Goal: Task Accomplishment & Management: Manage account settings

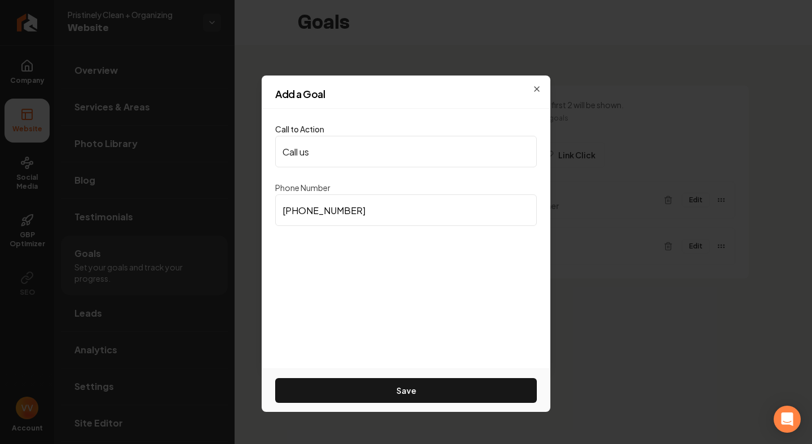
click at [536, 91] on h2 "Add a Goal" at bounding box center [406, 94] width 262 height 10
click at [536, 88] on icon "button" at bounding box center [536, 89] width 5 height 5
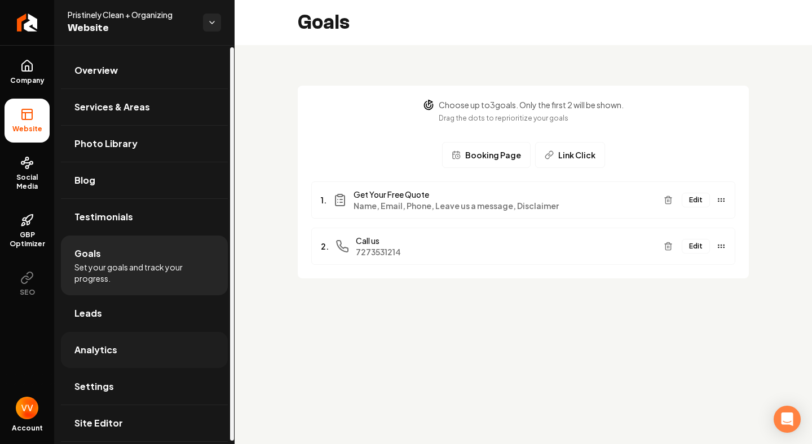
scroll to position [5, 0]
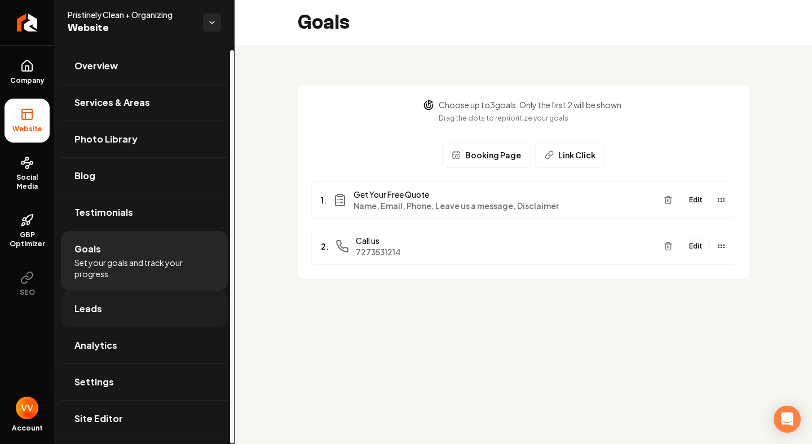
click at [155, 313] on link "Leads" at bounding box center [144, 309] width 167 height 36
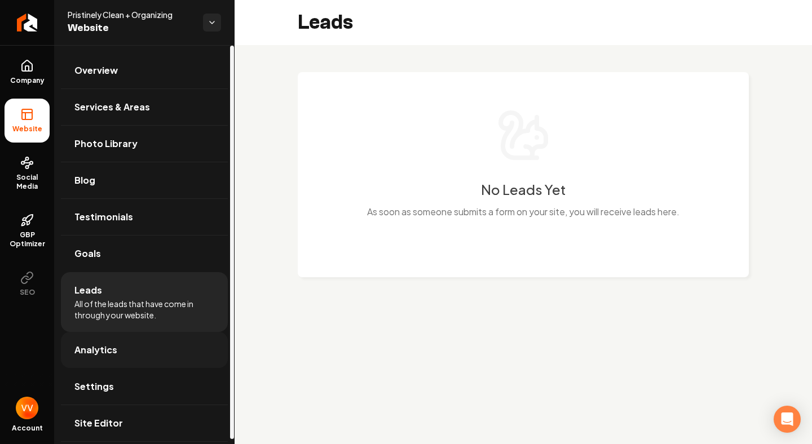
click at [152, 356] on link "Analytics" at bounding box center [144, 350] width 167 height 36
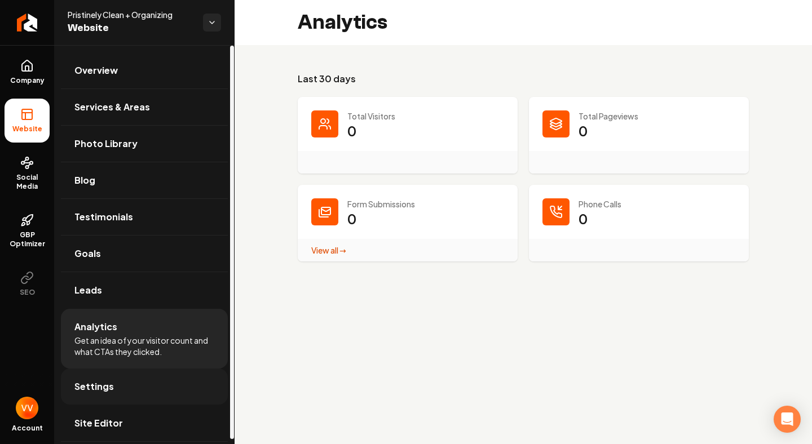
click at [143, 387] on link "Settings" at bounding box center [144, 387] width 167 height 36
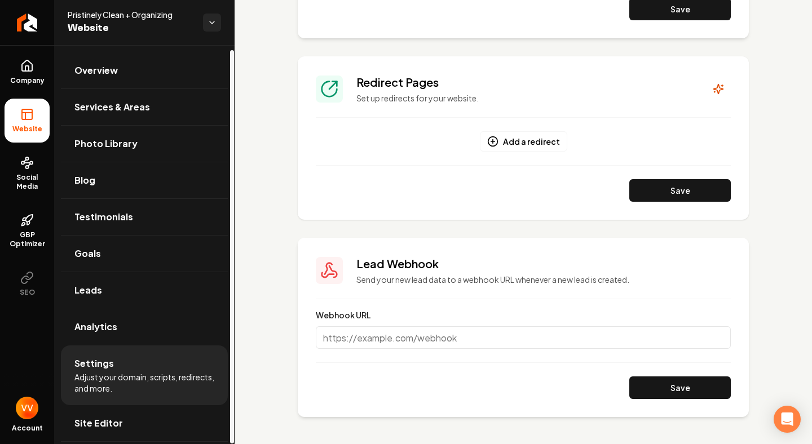
scroll to position [5, 0]
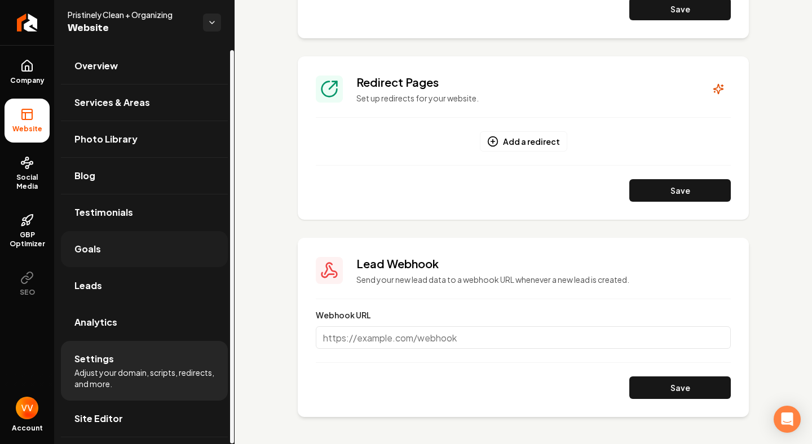
click at [120, 245] on link "Goals" at bounding box center [144, 249] width 167 height 36
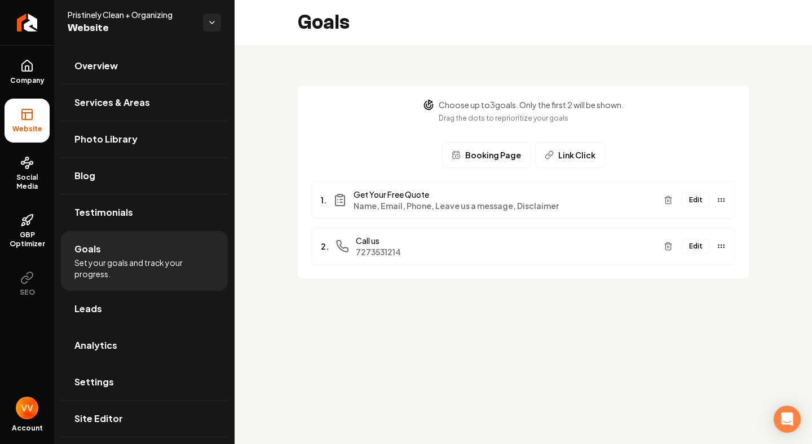
click at [563, 190] on span "Get Your Free Quote" at bounding box center [503, 194] width 301 height 11
click at [699, 198] on button "Edit" at bounding box center [695, 200] width 28 height 15
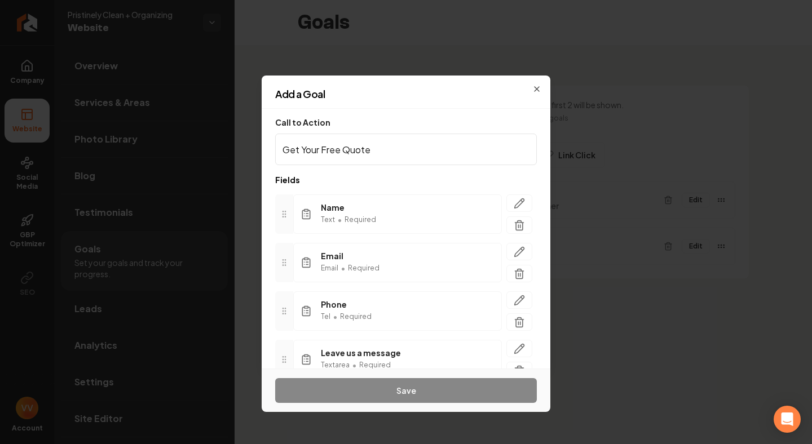
scroll to position [102, 0]
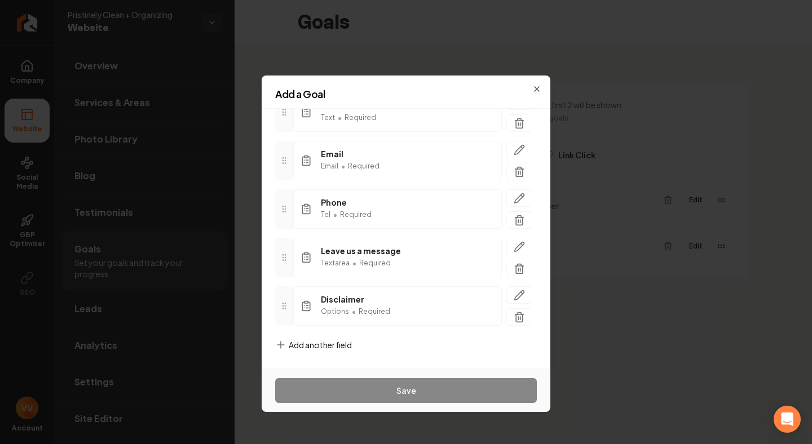
click at [535, 89] on h2 "Add a Goal" at bounding box center [406, 94] width 262 height 10
click at [537, 87] on icon "button" at bounding box center [536, 89] width 9 height 9
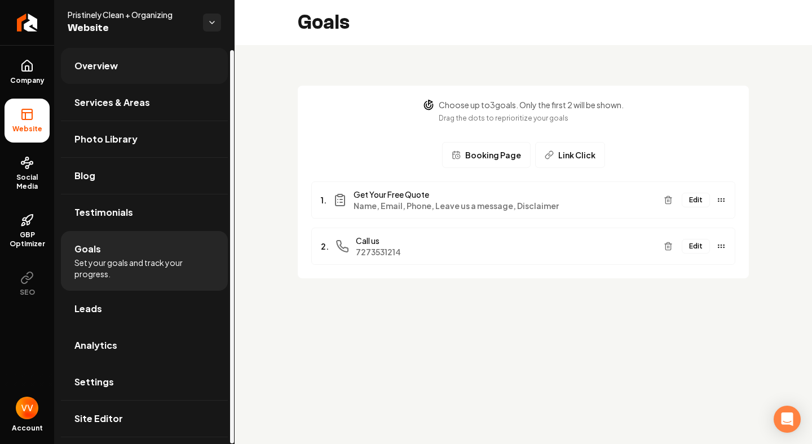
click at [126, 63] on link "Overview" at bounding box center [144, 66] width 167 height 36
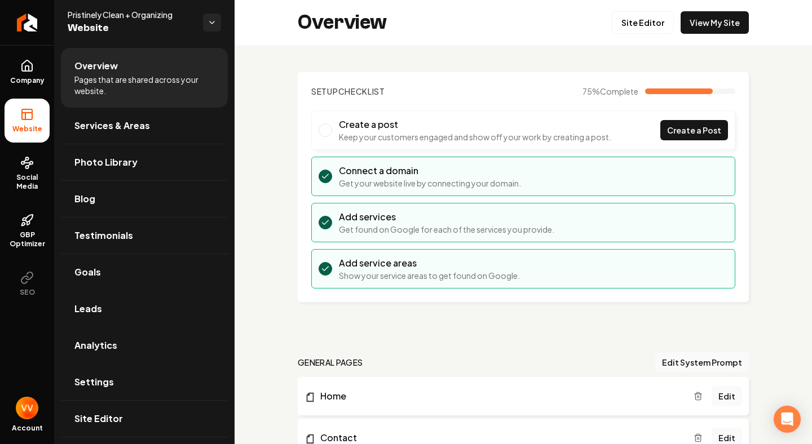
click at [326, 123] on span "Main content area" at bounding box center [325, 130] width 14 height 14
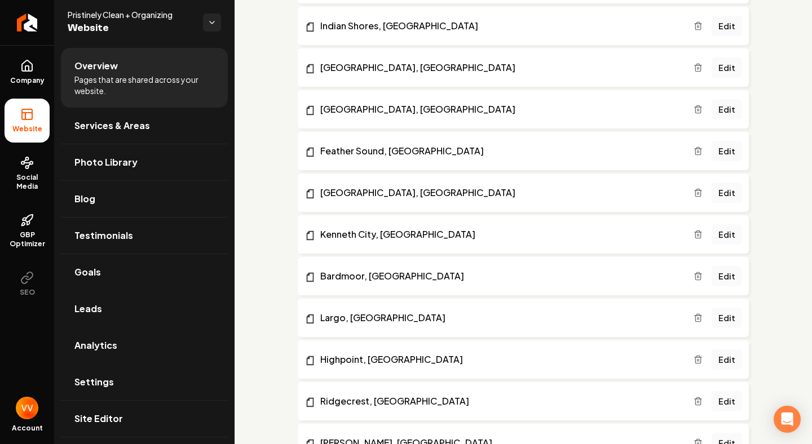
scroll to position [1292, 0]
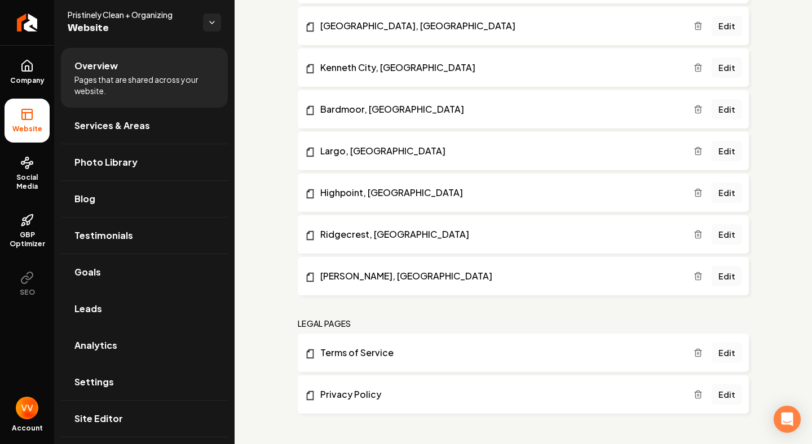
click at [732, 349] on link "Edit" at bounding box center [726, 353] width 30 height 20
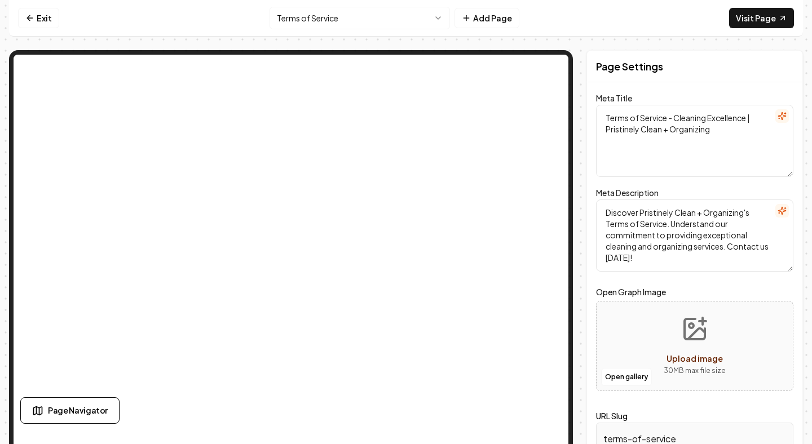
scroll to position [22, 0]
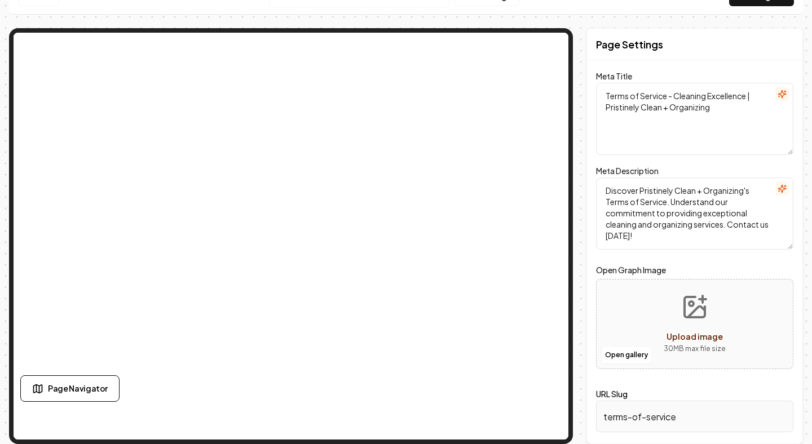
click at [631, 201] on textarea "Discover Pristinely Clean + Organizing's Terms of Service. Understand our commi…" at bounding box center [694, 214] width 197 height 72
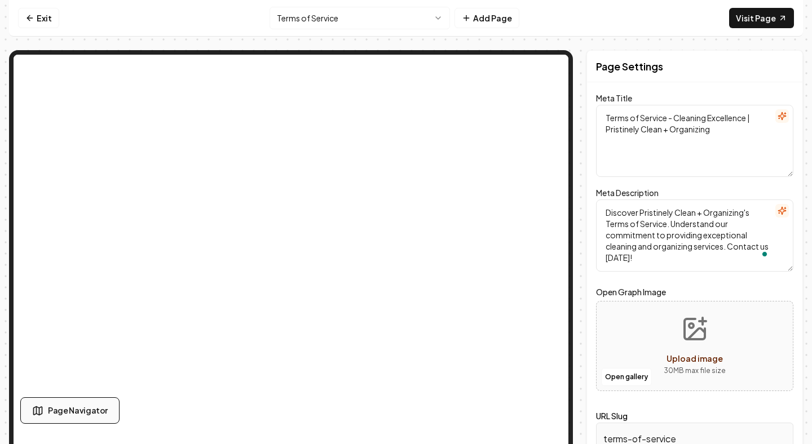
click at [72, 408] on span "Page Navigator" at bounding box center [78, 411] width 60 height 12
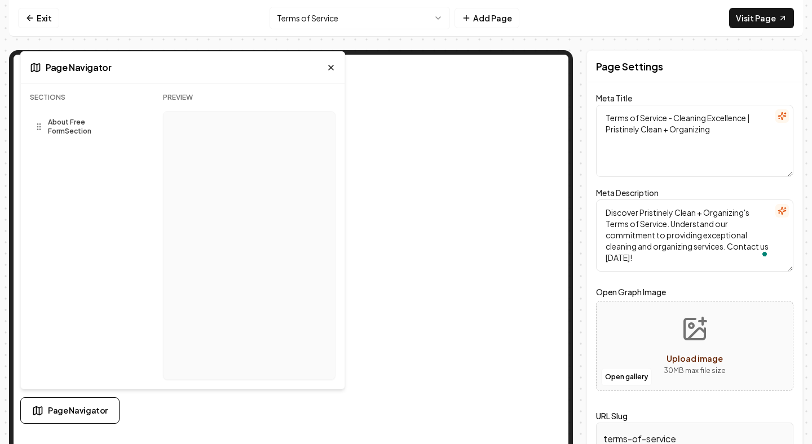
click at [105, 122] on span "About Free Form Section" at bounding box center [88, 127] width 81 height 18
click at [41, 124] on icon at bounding box center [38, 126] width 9 height 9
click at [69, 122] on span "About Free Form Section" at bounding box center [88, 127] width 81 height 18
click at [331, 69] on icon at bounding box center [330, 67] width 9 height 9
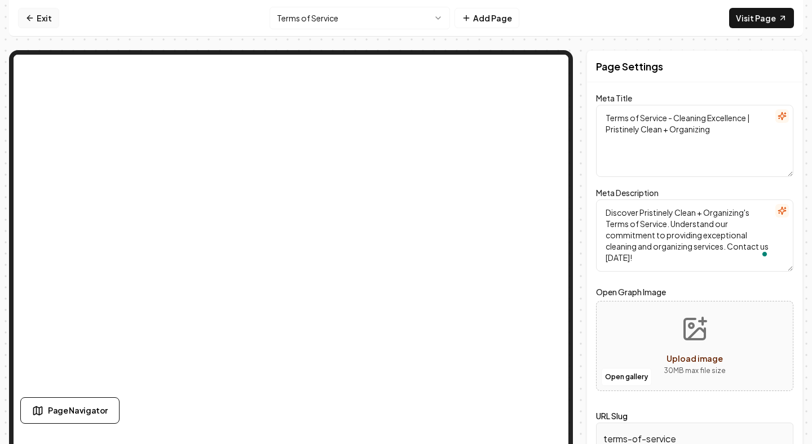
click at [42, 20] on link "Exit" at bounding box center [38, 18] width 41 height 20
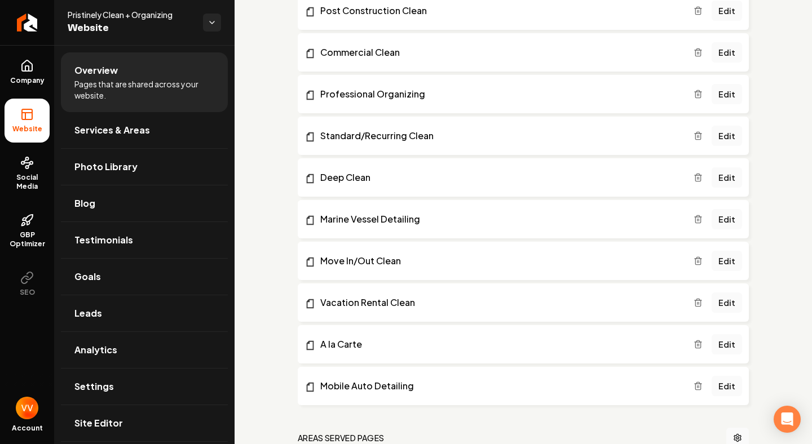
scroll to position [433, 0]
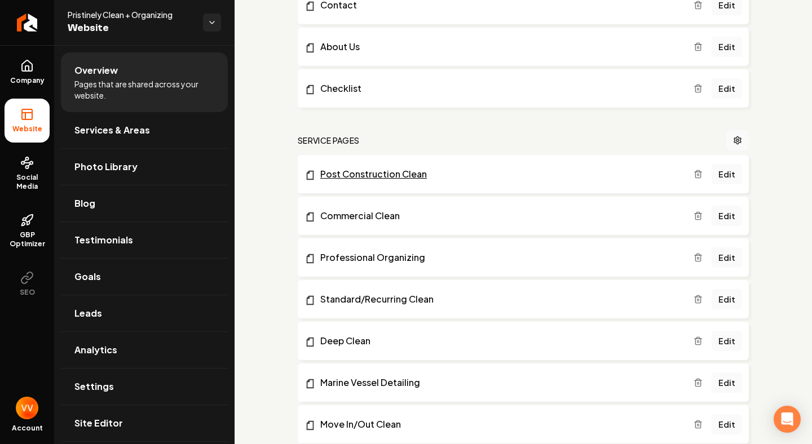
click at [401, 173] on link "Post Construction Clean" at bounding box center [498, 174] width 389 height 14
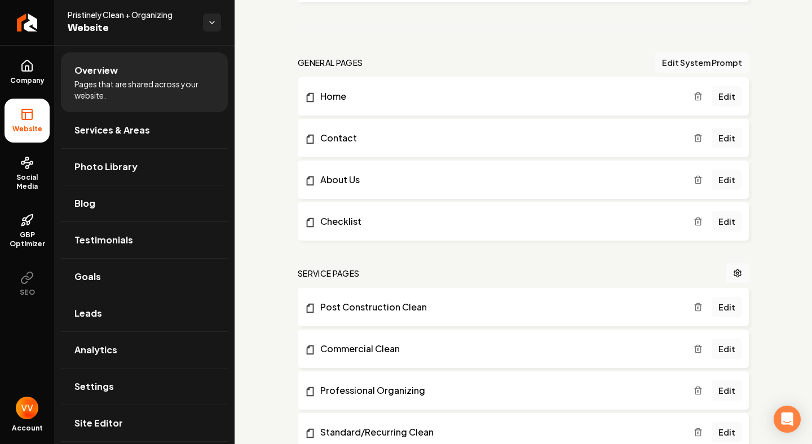
scroll to position [297, 0]
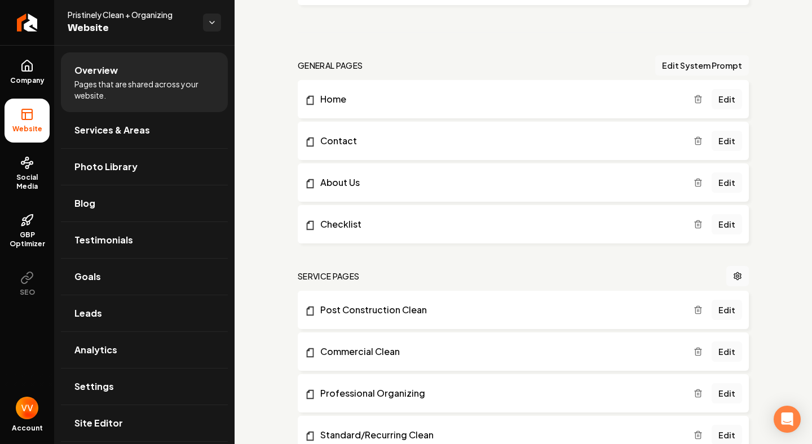
click at [694, 67] on button "Edit System Prompt" at bounding box center [702, 65] width 94 height 20
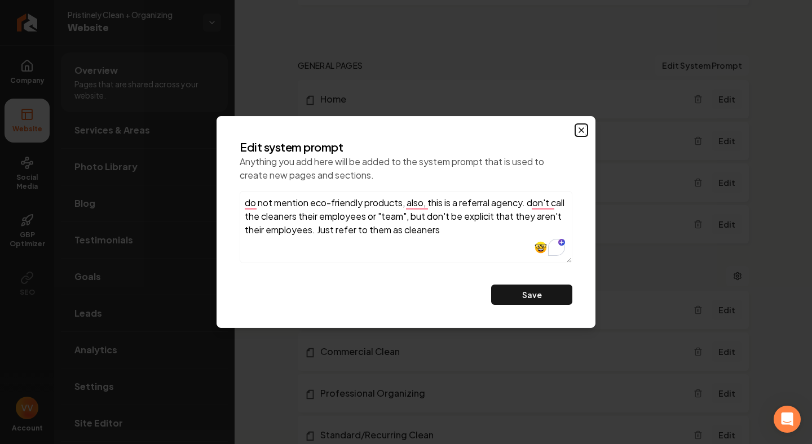
click at [580, 129] on icon "button" at bounding box center [581, 130] width 5 height 5
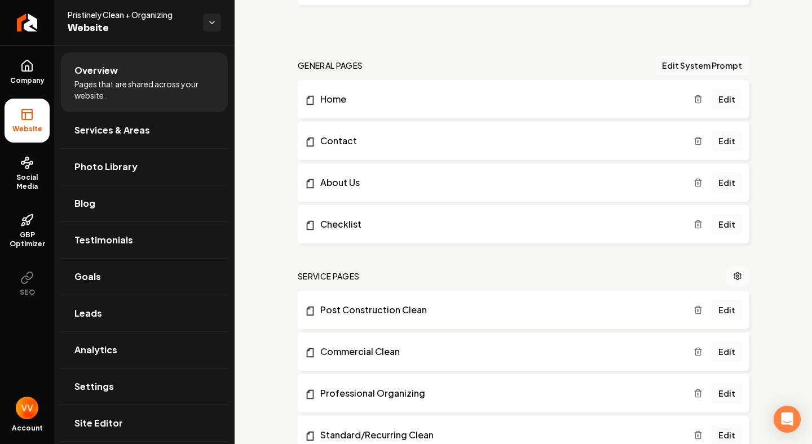
click at [732, 100] on link "Edit" at bounding box center [726, 99] width 30 height 20
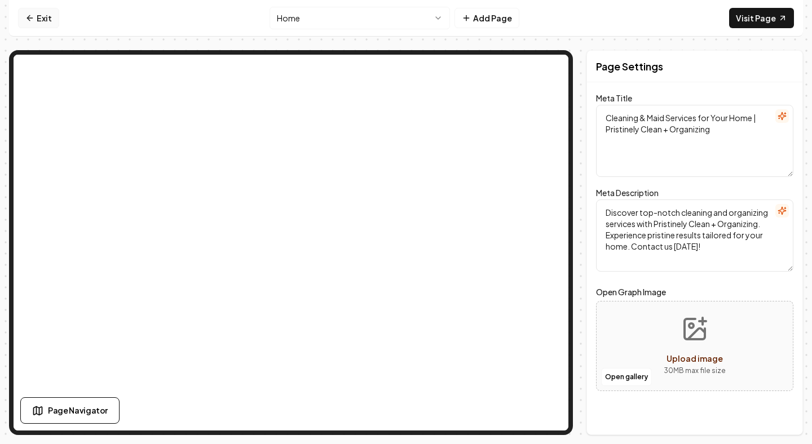
click at [33, 16] on icon at bounding box center [29, 18] width 9 height 9
